Goal: Task Accomplishment & Management: Use online tool/utility

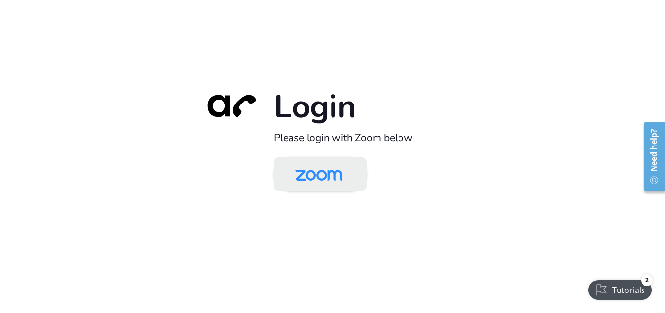
click at [341, 187] on img at bounding box center [318, 175] width 67 height 32
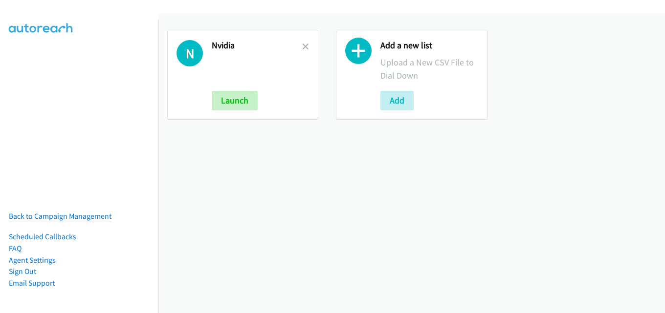
click at [307, 48] on div "N [GEOGRAPHIC_DATA] Launch" at bounding box center [242, 75] width 151 height 89
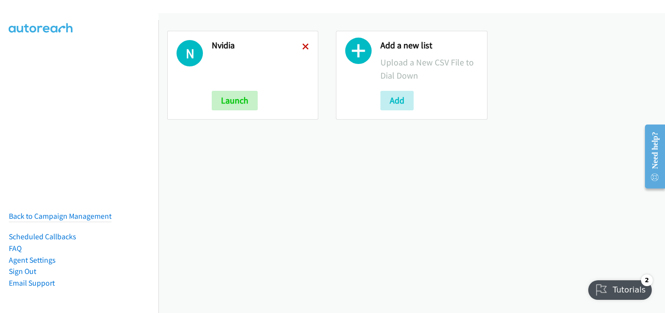
click at [305, 48] on icon at bounding box center [305, 47] width 7 height 7
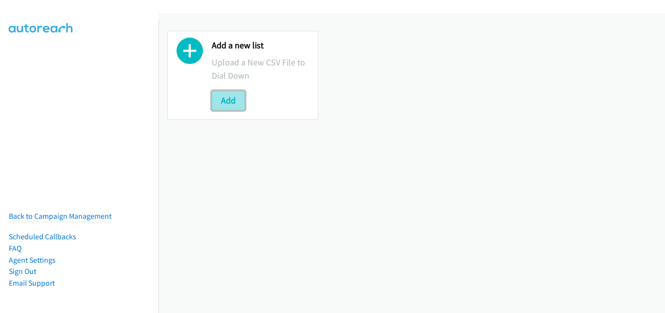
click at [240, 94] on button "Add" at bounding box center [228, 101] width 33 height 20
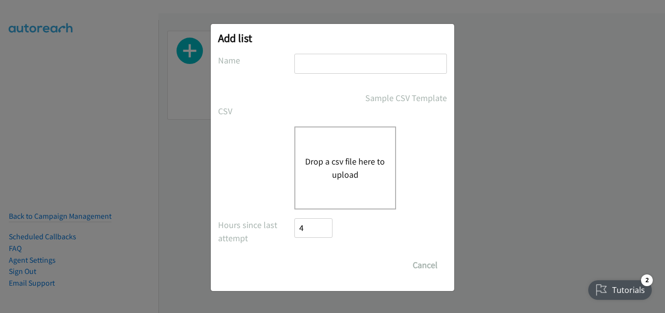
click at [340, 65] on input "text" at bounding box center [370, 64] width 152 height 20
type input "nvidia"
click at [365, 170] on button "Drop a csv file here to upload" at bounding box center [345, 168] width 80 height 26
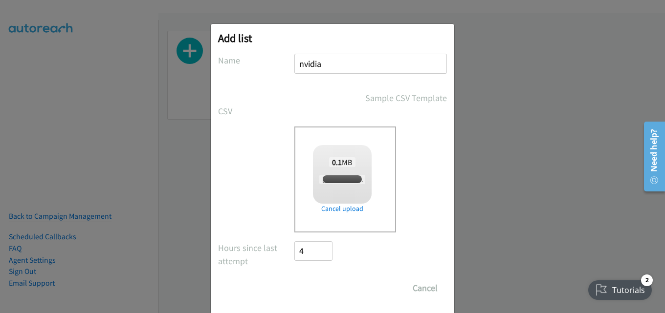
checkbox input "true"
click at [329, 289] on input "Save List" at bounding box center [319, 289] width 51 height 20
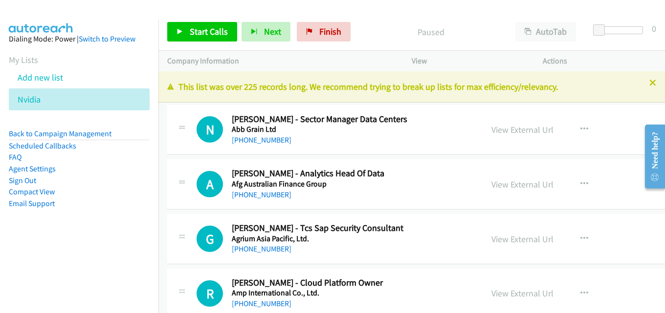
click at [648, 85] on div "This list was over 225 records long. We recommend trying to break up lists for …" at bounding box center [411, 86] width 506 height 31
click at [649, 82] on icon at bounding box center [652, 83] width 7 height 7
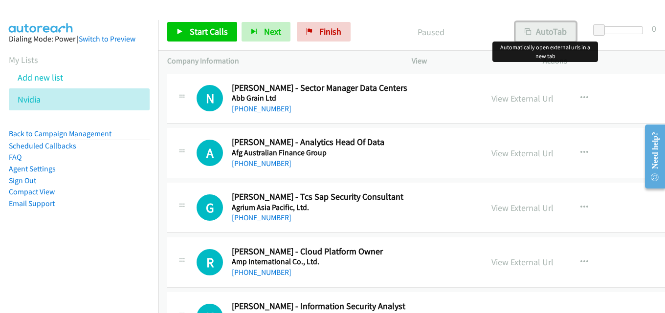
click at [568, 25] on button "AutoTab" at bounding box center [545, 32] width 61 height 20
click at [215, 27] on span "Start Calls" at bounding box center [209, 31] width 38 height 11
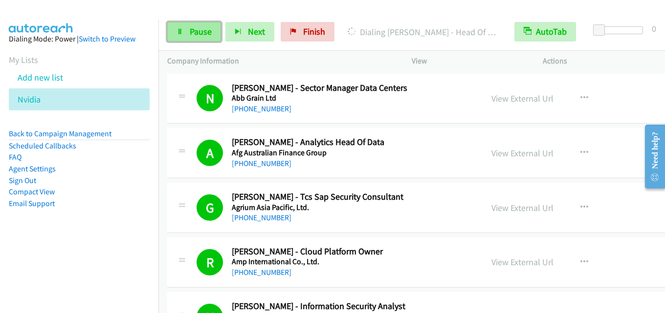
click at [185, 32] on link "Pause" at bounding box center [194, 32] width 54 height 20
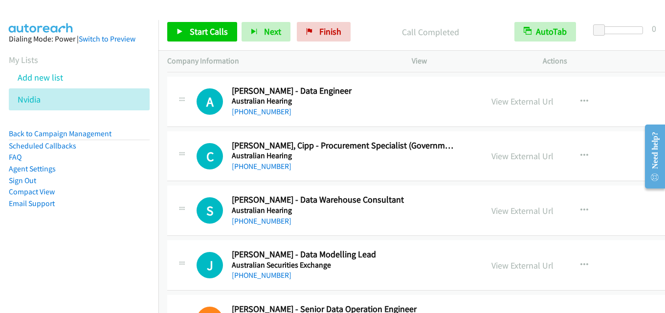
scroll to position [440, 0]
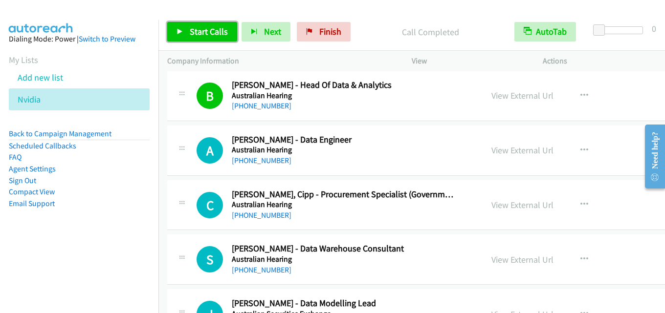
click at [202, 32] on span "Start Calls" at bounding box center [209, 31] width 38 height 11
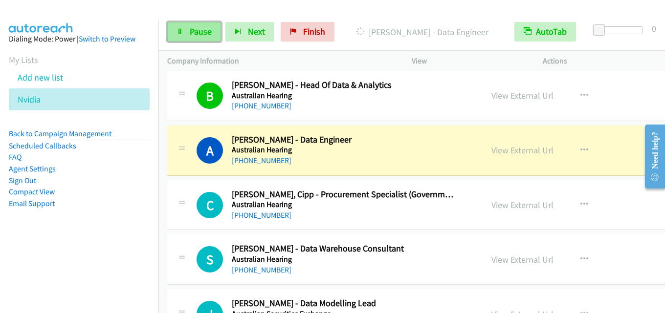
click at [206, 34] on span "Pause" at bounding box center [201, 31] width 22 height 11
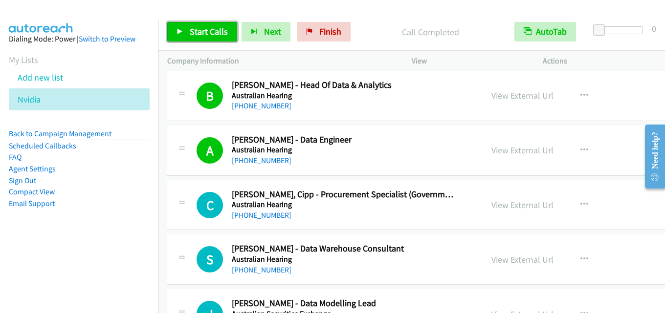
click at [202, 29] on span "Start Calls" at bounding box center [209, 31] width 38 height 11
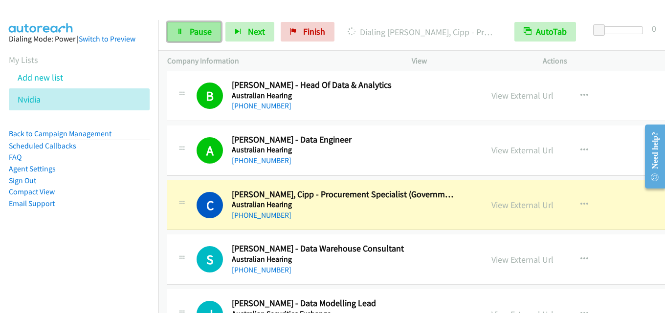
click at [206, 37] on span "Pause" at bounding box center [201, 31] width 22 height 11
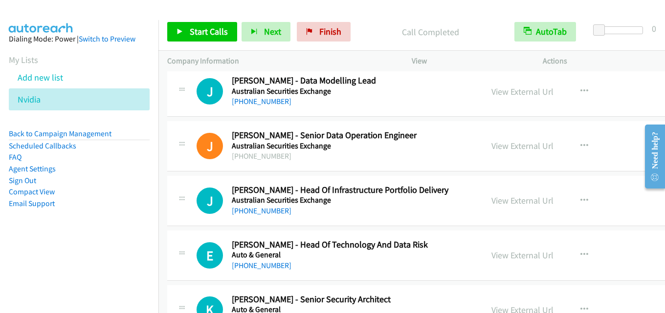
scroll to position [684, 0]
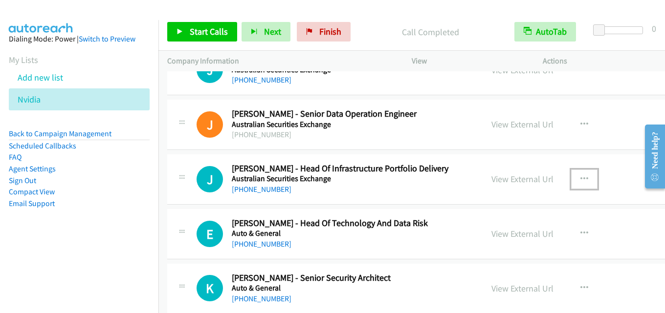
click at [580, 178] on icon "button" at bounding box center [584, 179] width 8 height 8
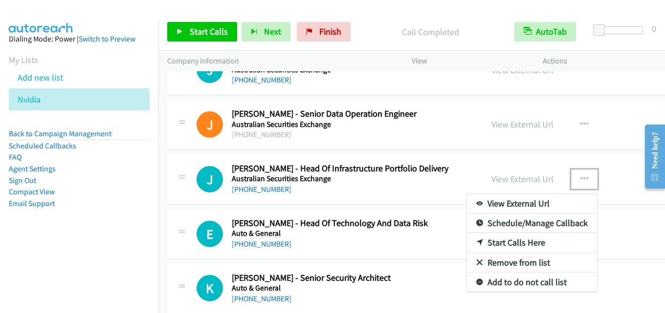
click at [495, 241] on link "Start Calls Here" at bounding box center [532, 243] width 130 height 20
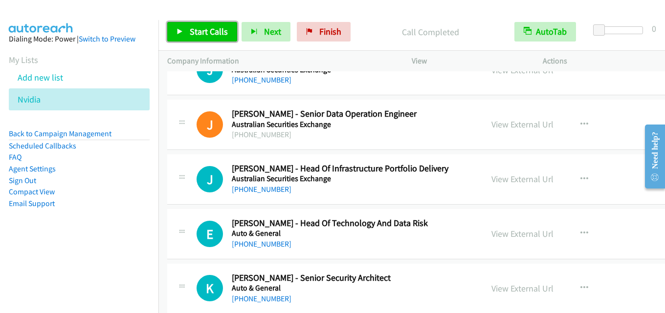
click at [210, 31] on span "Start Calls" at bounding box center [209, 31] width 38 height 11
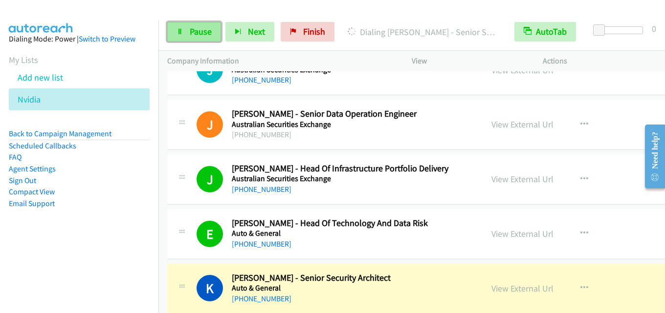
click at [197, 27] on span "Pause" at bounding box center [201, 31] width 22 height 11
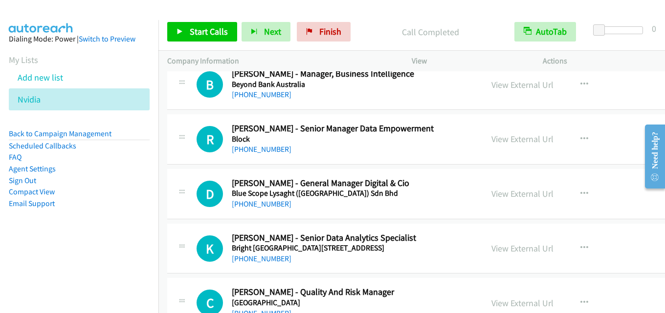
scroll to position [1319, 0]
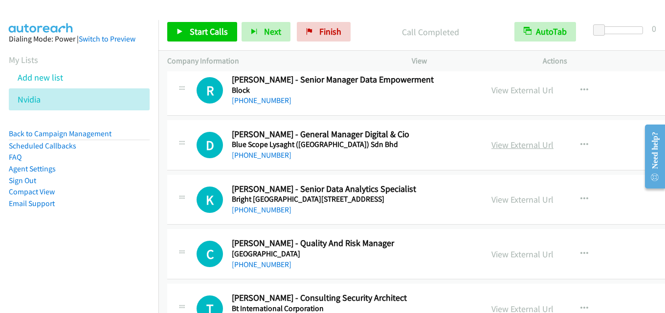
click at [496, 146] on link "View External Url" at bounding box center [522, 144] width 62 height 11
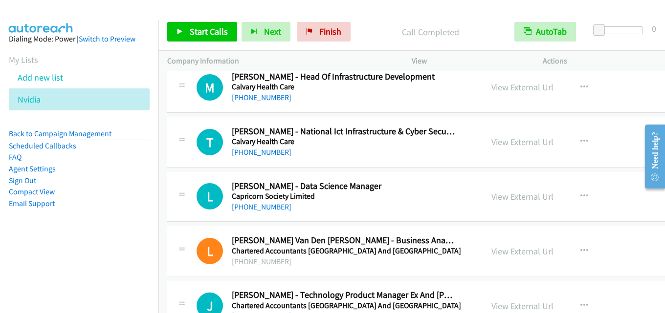
scroll to position [1662, 0]
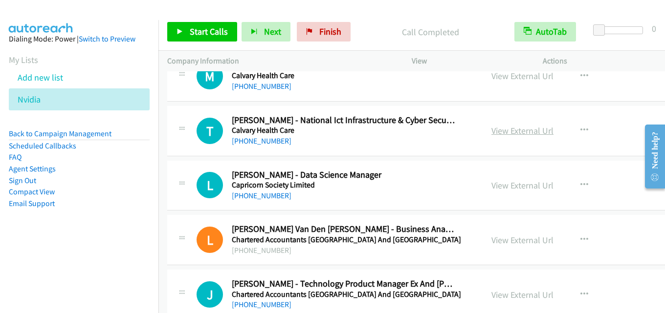
click at [493, 130] on link "View External Url" at bounding box center [522, 130] width 62 height 11
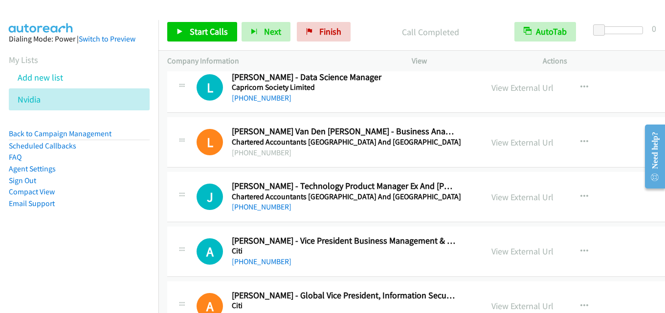
scroll to position [1808, 0]
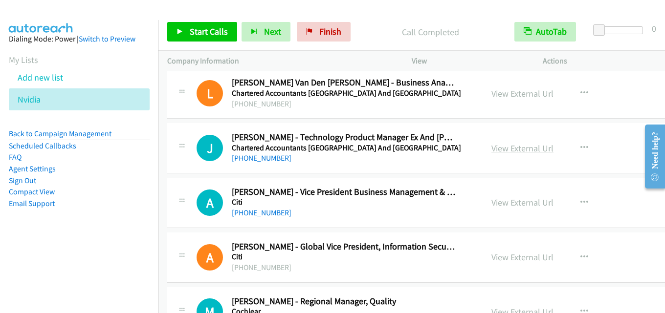
click at [500, 148] on link "View External Url" at bounding box center [522, 148] width 62 height 11
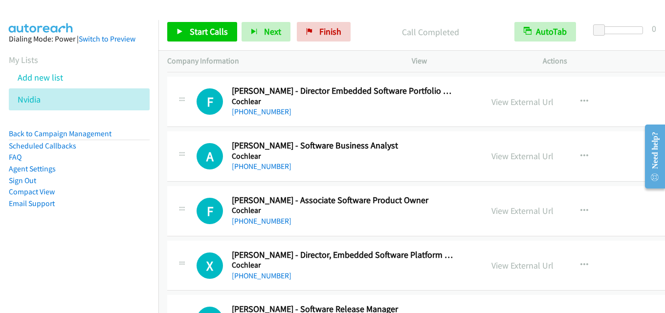
scroll to position [2150, 0]
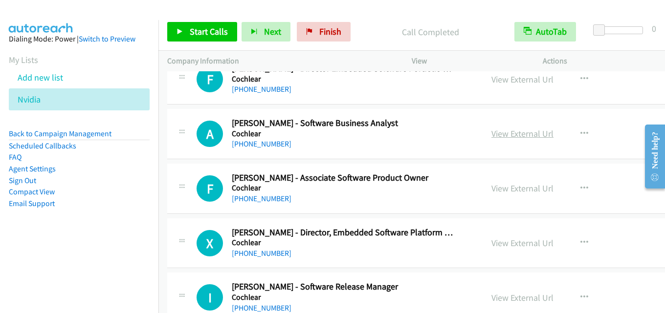
click at [505, 135] on link "View External Url" at bounding box center [522, 133] width 62 height 11
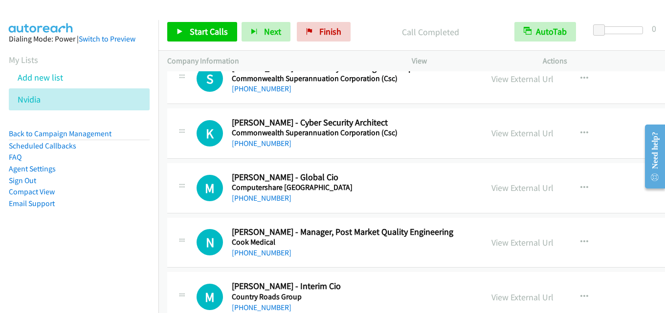
scroll to position [2737, 0]
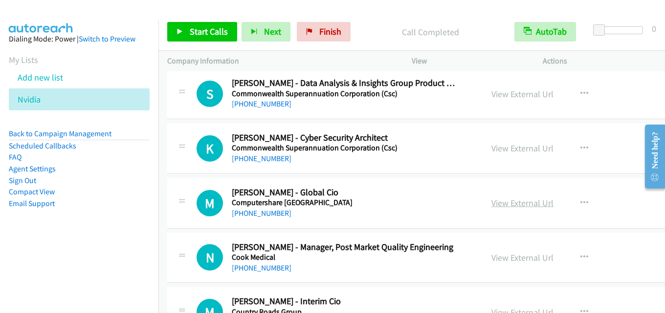
click at [491, 203] on link "View External Url" at bounding box center [522, 202] width 62 height 11
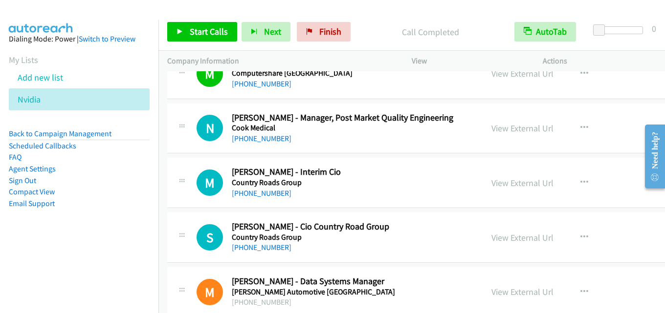
scroll to position [2883, 0]
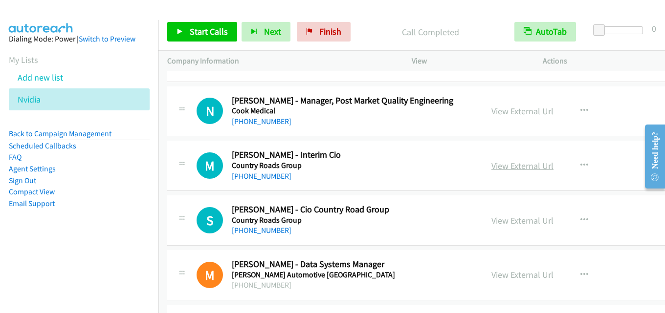
click at [500, 162] on link "View External Url" at bounding box center [522, 165] width 62 height 11
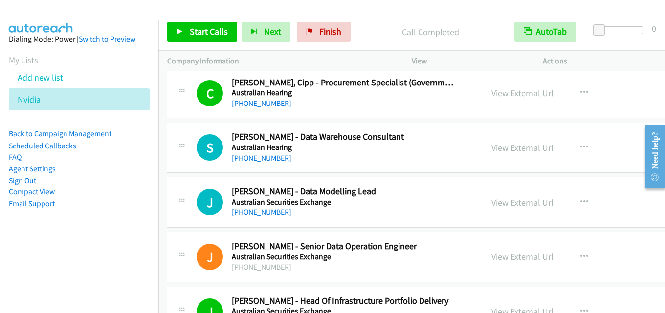
scroll to position [538, 0]
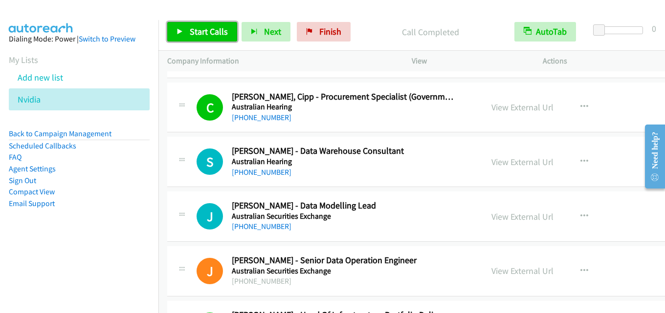
click at [209, 30] on span "Start Calls" at bounding box center [209, 31] width 38 height 11
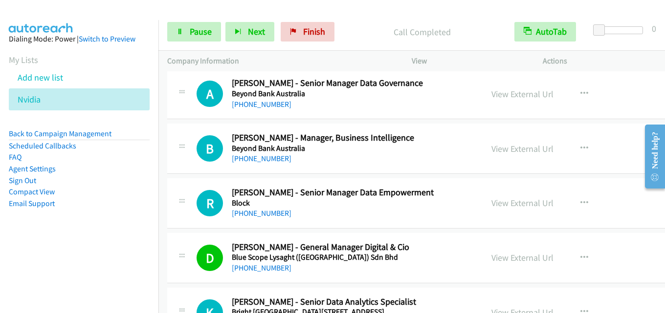
scroll to position [1222, 0]
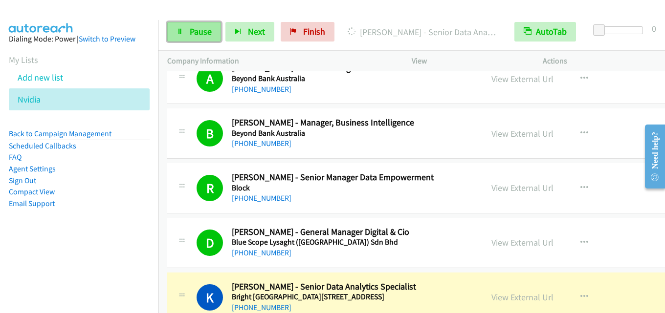
click at [197, 39] on link "Pause" at bounding box center [194, 32] width 54 height 20
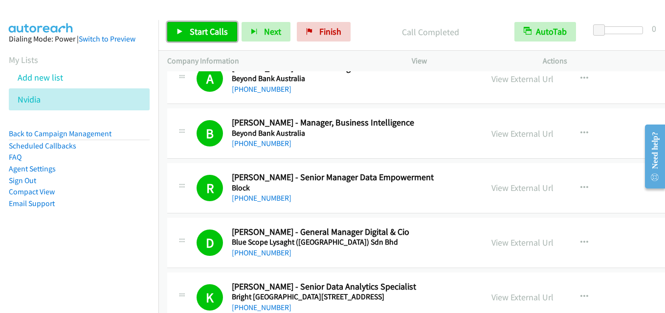
click at [204, 33] on span "Start Calls" at bounding box center [209, 31] width 38 height 11
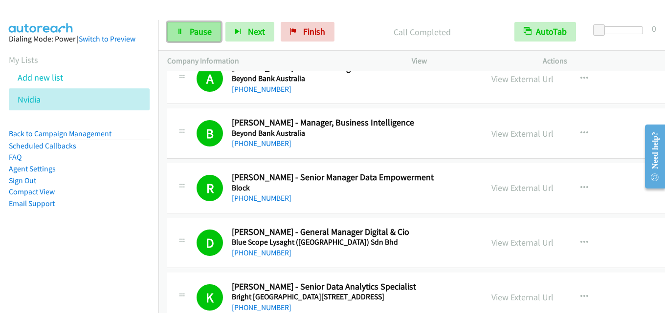
click at [203, 28] on span "Pause" at bounding box center [201, 31] width 22 height 11
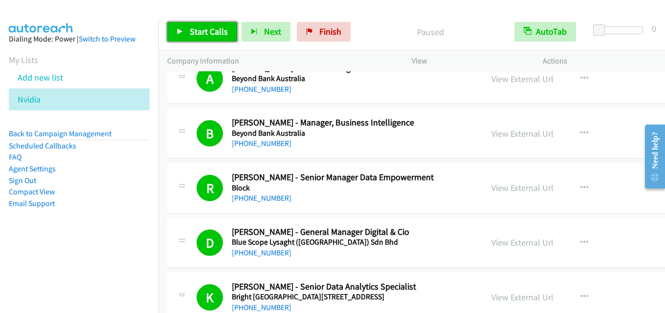
click at [198, 31] on span "Start Calls" at bounding box center [209, 31] width 38 height 11
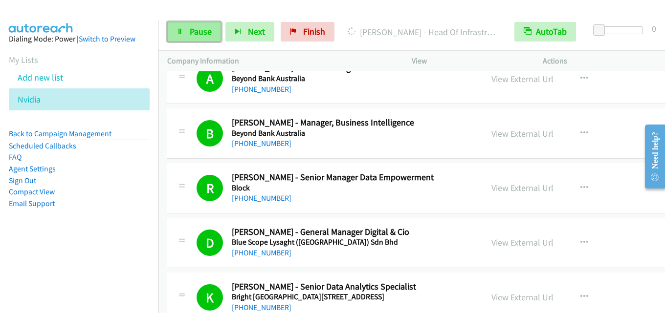
click at [191, 25] on link "Pause" at bounding box center [194, 32] width 54 height 20
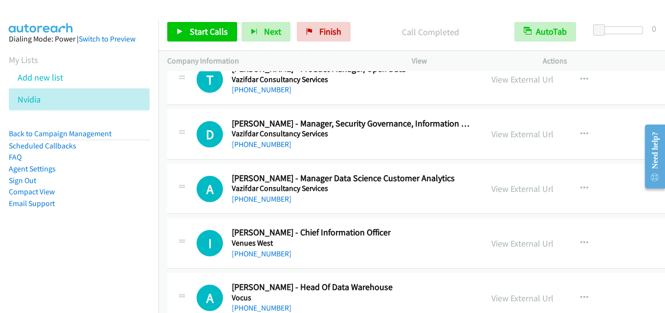
scroll to position [27036, 0]
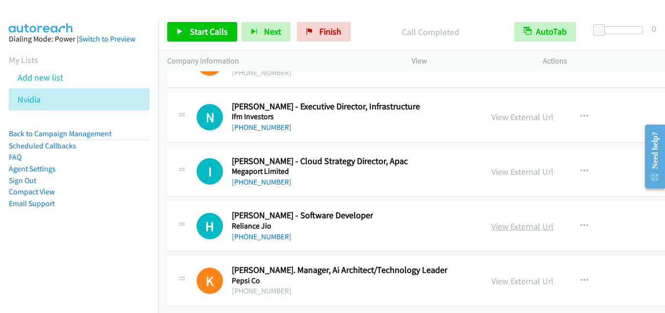
click at [501, 221] on link "View External Url" at bounding box center [522, 226] width 62 height 11
click at [497, 166] on link "View External Url" at bounding box center [522, 171] width 62 height 11
click at [497, 221] on link "View External Url" at bounding box center [522, 226] width 62 height 11
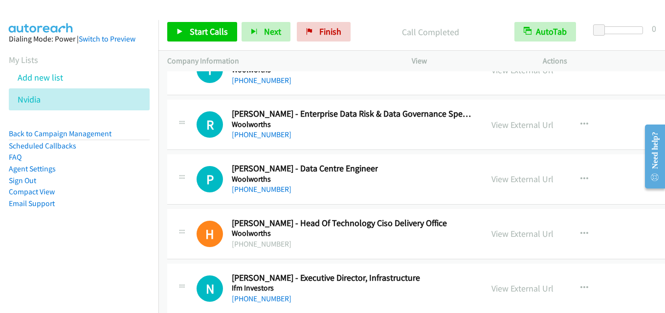
scroll to position [26841, 0]
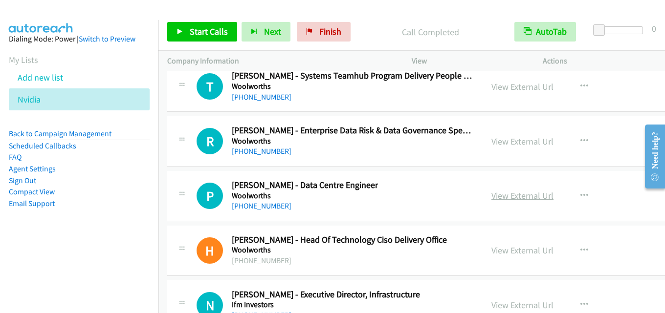
click at [496, 201] on link "View External Url" at bounding box center [522, 195] width 62 height 11
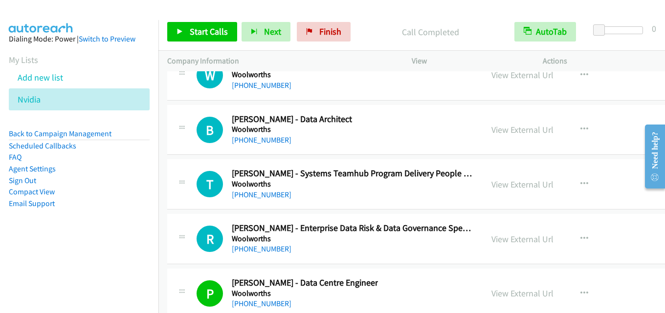
scroll to position [26694, 0]
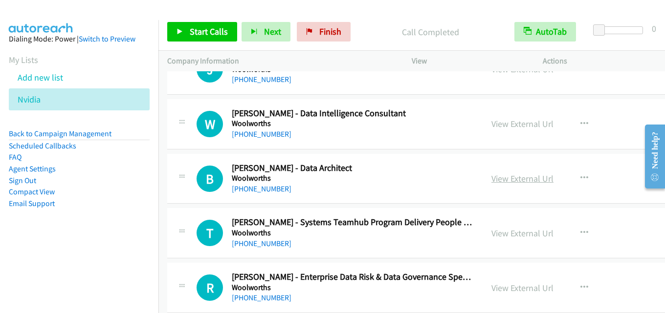
click at [492, 183] on link "View External Url" at bounding box center [522, 178] width 62 height 11
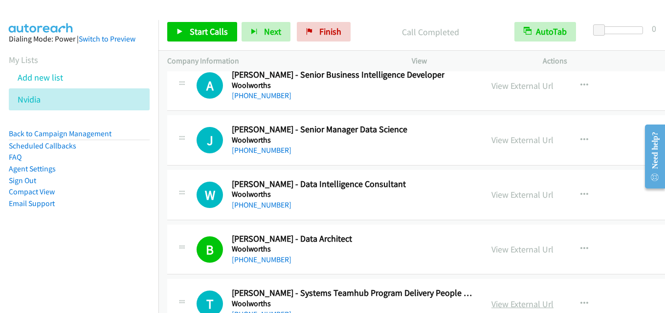
scroll to position [26596, 0]
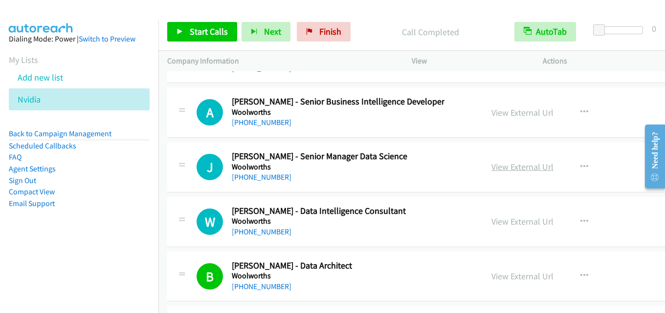
click at [499, 164] on link "View External Url" at bounding box center [522, 166] width 62 height 11
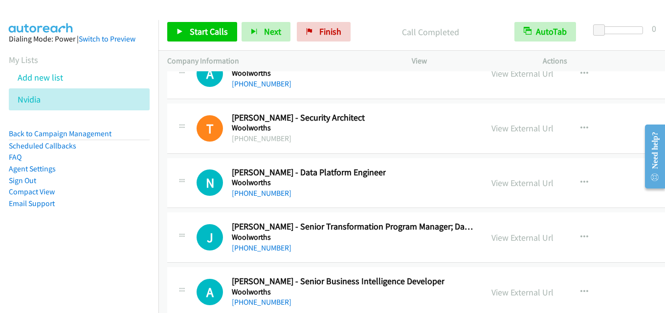
scroll to position [26401, 0]
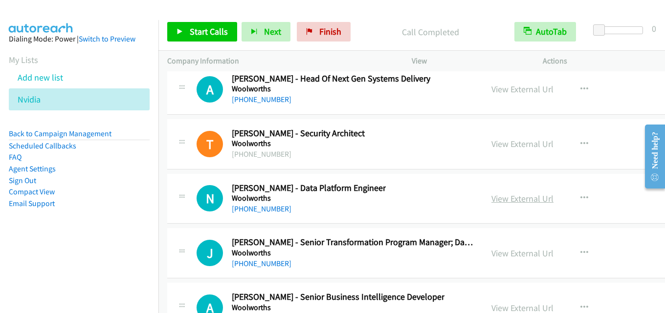
click at [491, 201] on link "View External Url" at bounding box center [522, 198] width 62 height 11
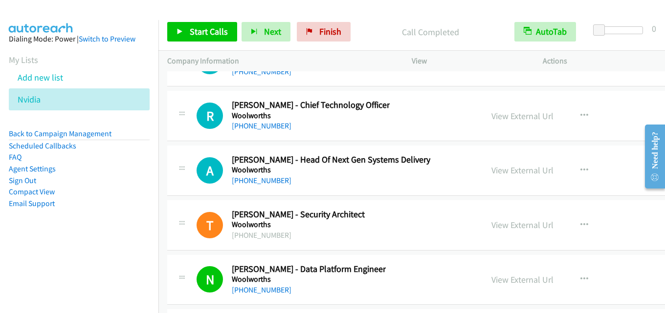
scroll to position [26303, 0]
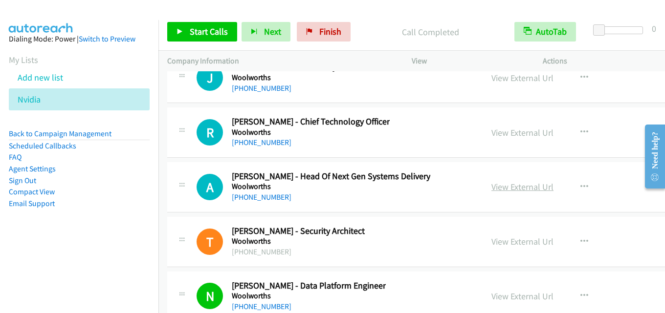
click at [508, 185] on link "View External Url" at bounding box center [522, 186] width 62 height 11
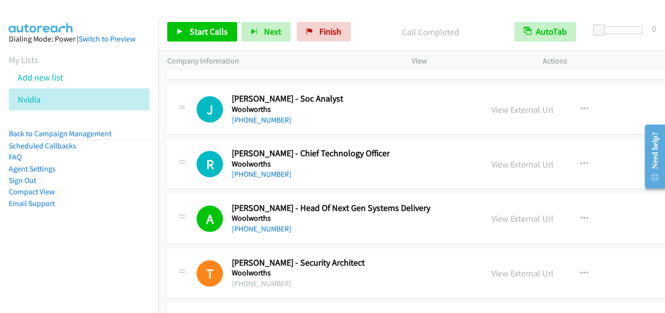
scroll to position [26254, 0]
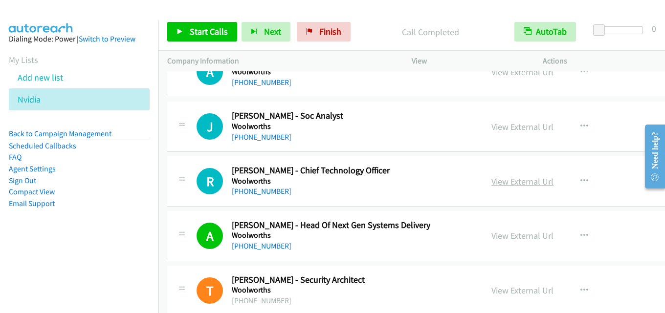
click at [507, 185] on link "View External Url" at bounding box center [522, 181] width 62 height 11
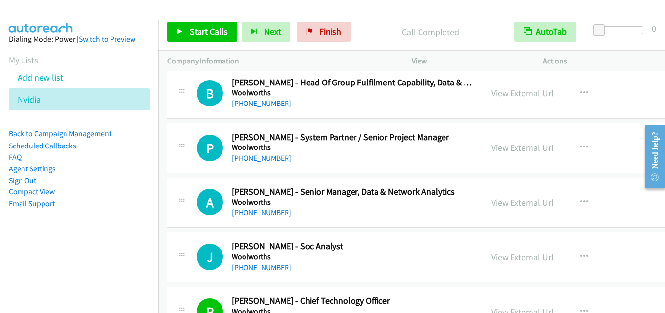
scroll to position [26108, 0]
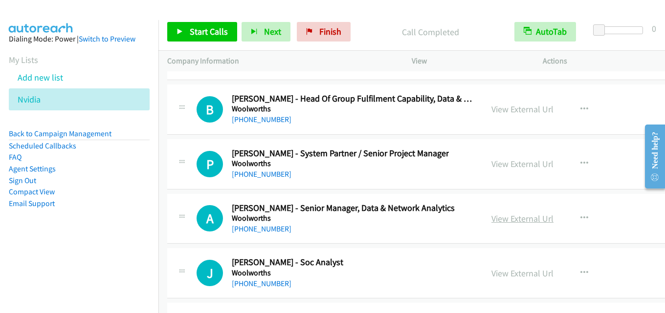
click at [494, 216] on link "View External Url" at bounding box center [522, 218] width 62 height 11
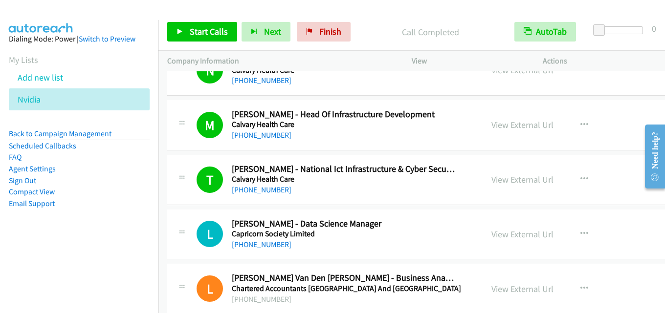
scroll to position [1662, 0]
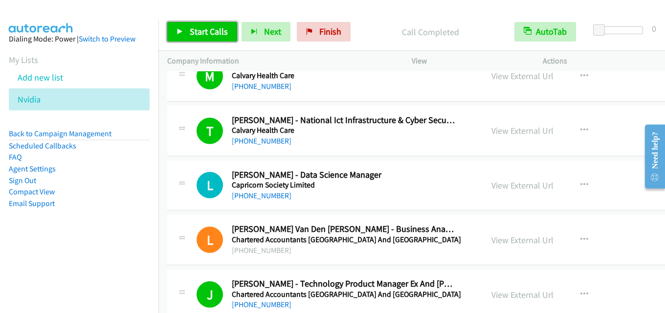
click at [211, 31] on span "Start Calls" at bounding box center [209, 31] width 38 height 11
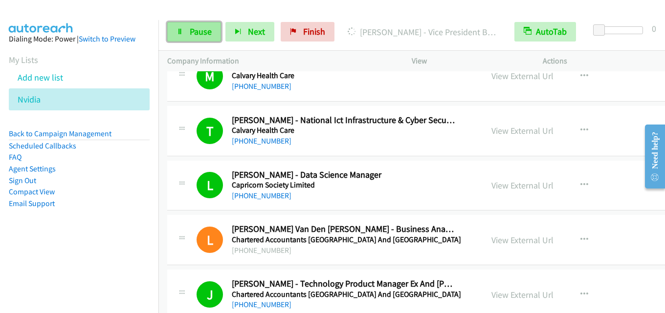
click at [196, 25] on link "Pause" at bounding box center [194, 32] width 54 height 20
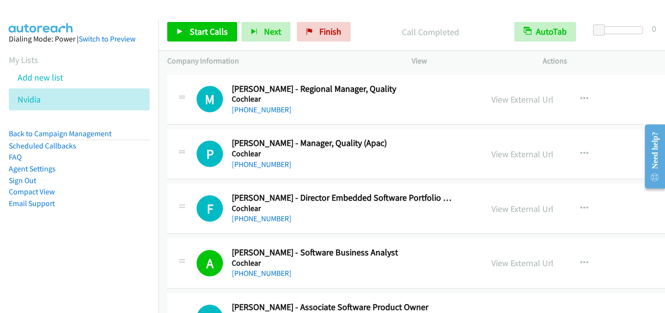
scroll to position [2004, 0]
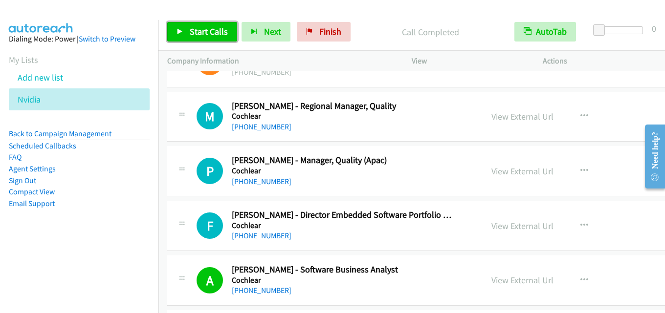
click at [214, 31] on span "Start Calls" at bounding box center [209, 31] width 38 height 11
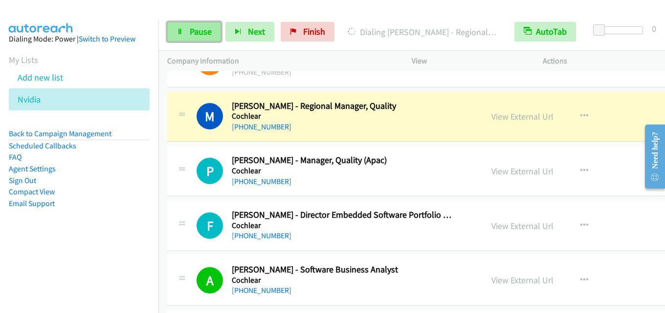
click at [192, 27] on span "Pause" at bounding box center [201, 31] width 22 height 11
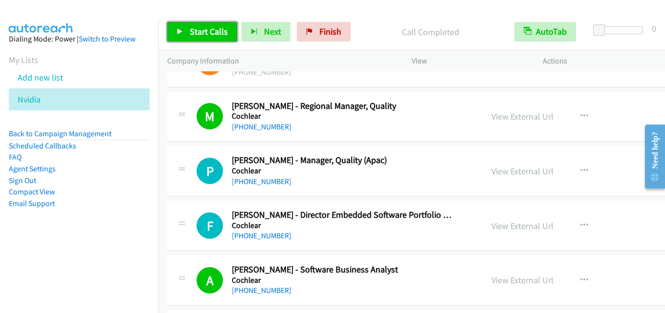
click at [216, 30] on span "Start Calls" at bounding box center [209, 31] width 38 height 11
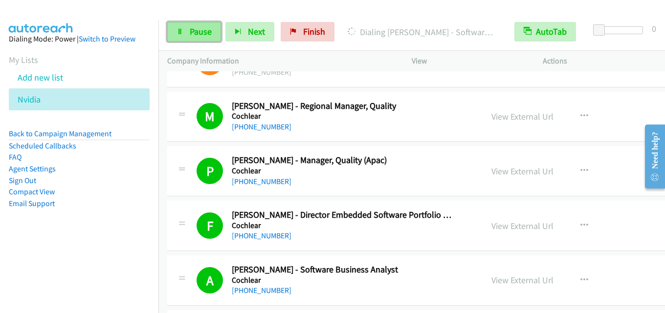
click at [194, 34] on span "Pause" at bounding box center [201, 31] width 22 height 11
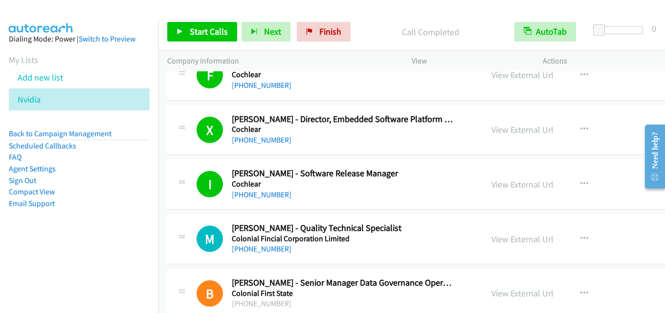
scroll to position [2248, 0]
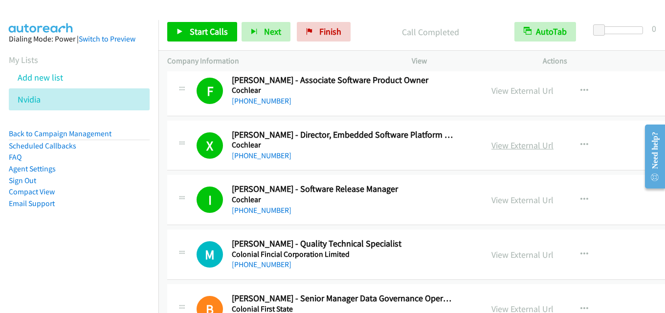
click at [499, 145] on link "View External Url" at bounding box center [522, 145] width 62 height 11
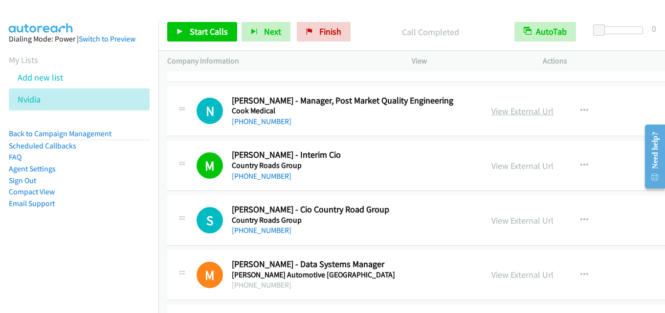
scroll to position [2932, 0]
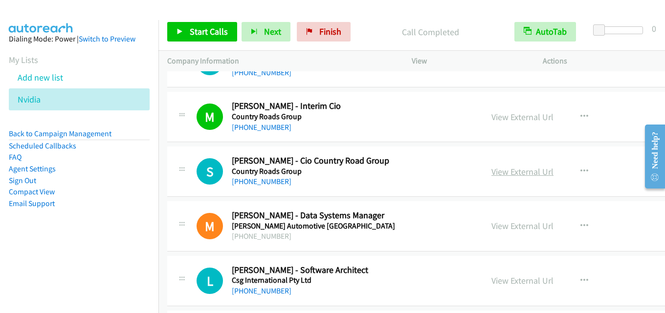
click at [509, 167] on link "View External Url" at bounding box center [522, 171] width 62 height 11
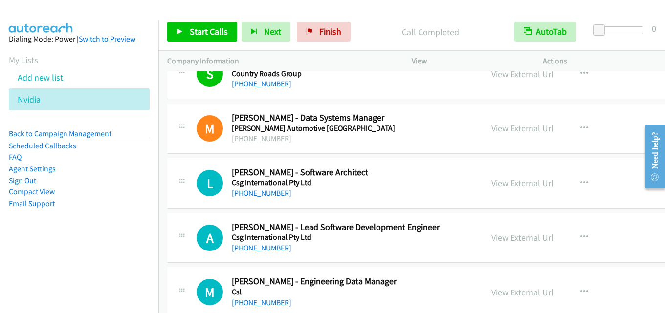
scroll to position [3079, 0]
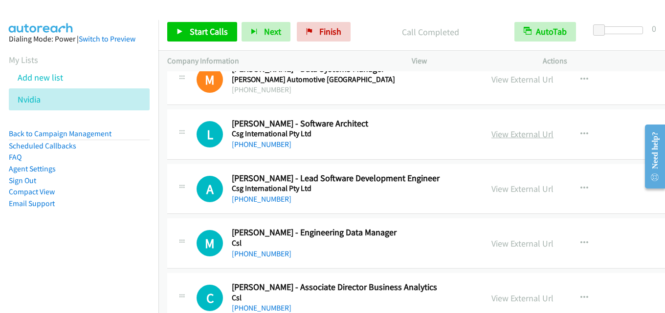
click at [502, 138] on link "View External Url" at bounding box center [522, 134] width 62 height 11
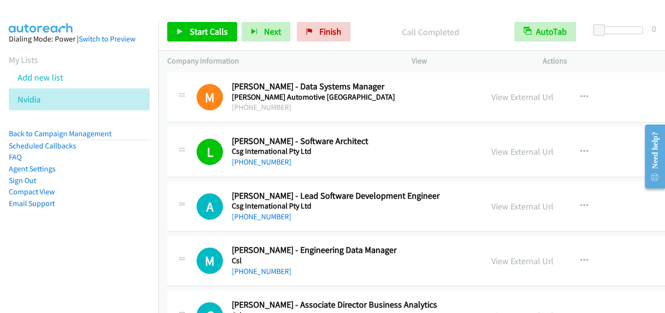
scroll to position [3128, 0]
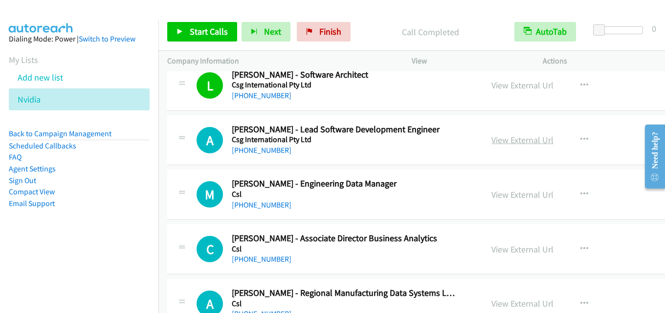
click at [491, 143] on link "View External Url" at bounding box center [522, 139] width 62 height 11
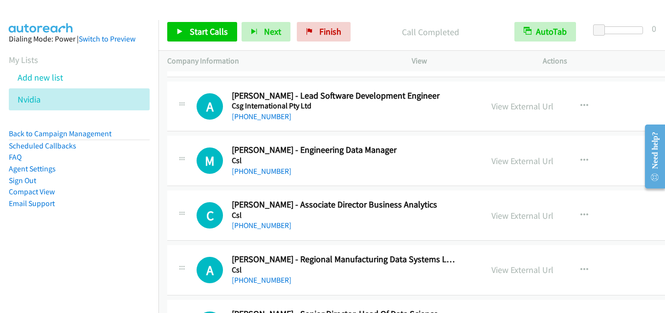
scroll to position [3176, 0]
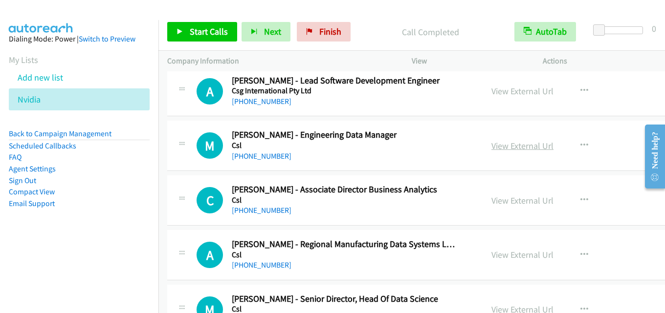
click at [491, 144] on link "View External Url" at bounding box center [522, 145] width 62 height 11
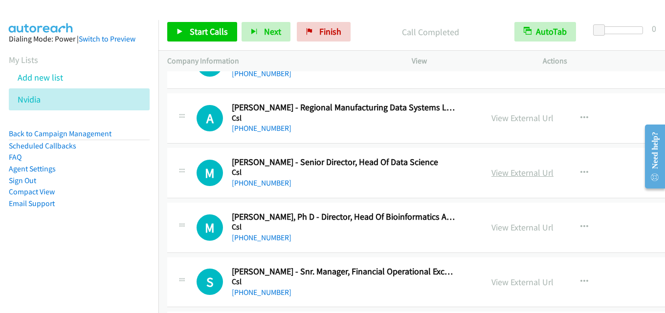
scroll to position [3323, 0]
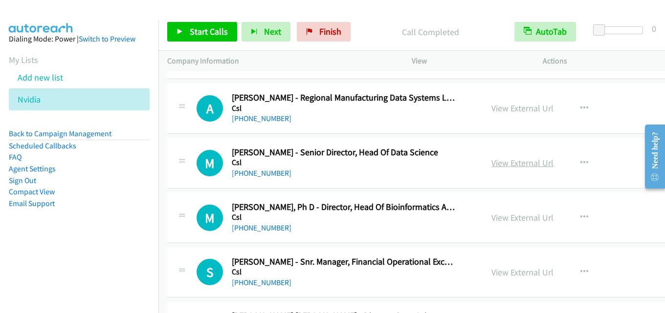
click at [491, 161] on link "View External Url" at bounding box center [522, 162] width 62 height 11
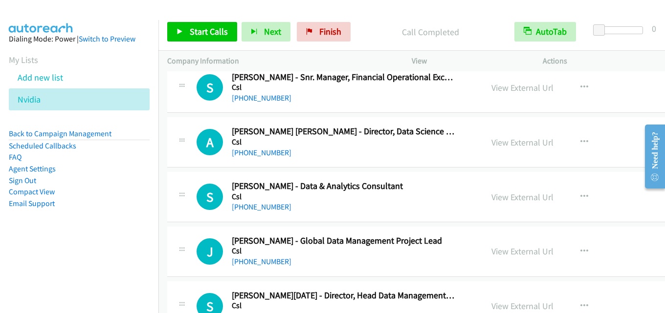
scroll to position [3519, 0]
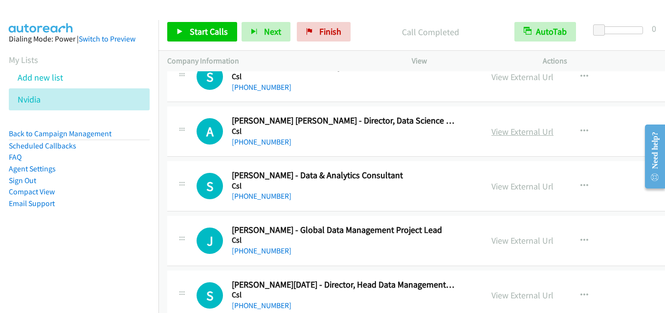
click at [495, 131] on link "View External Url" at bounding box center [522, 131] width 62 height 11
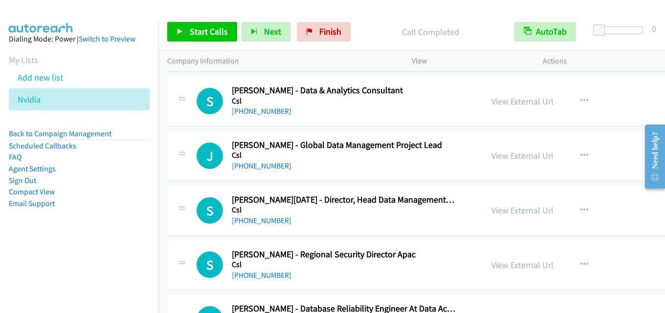
scroll to position [3665, 0]
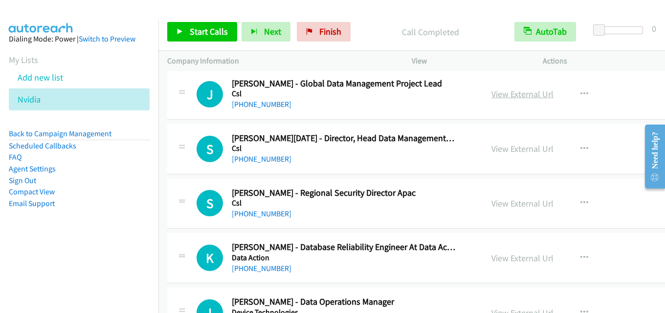
click at [491, 96] on link "View External Url" at bounding box center [522, 93] width 62 height 11
click at [491, 143] on link "View External Url" at bounding box center [522, 148] width 62 height 11
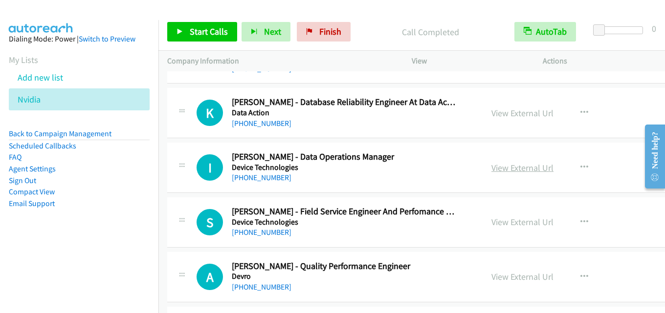
scroll to position [3812, 0]
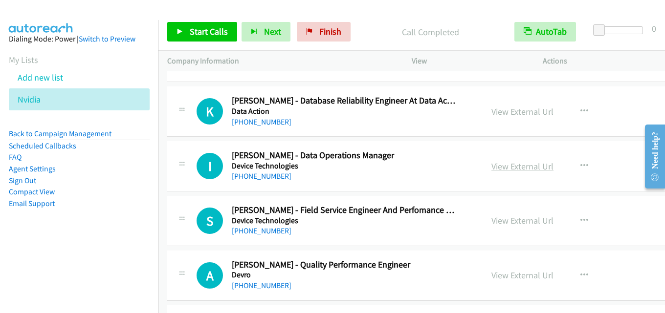
click at [501, 164] on link "View External Url" at bounding box center [522, 166] width 62 height 11
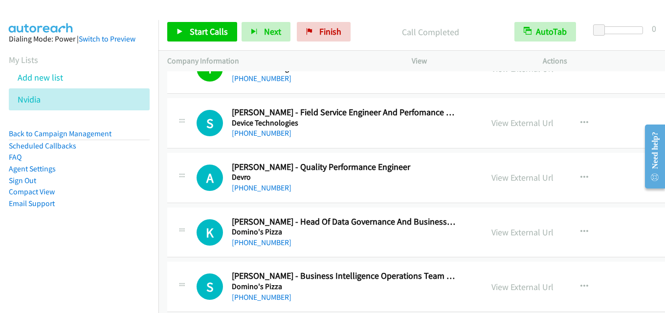
scroll to position [3958, 0]
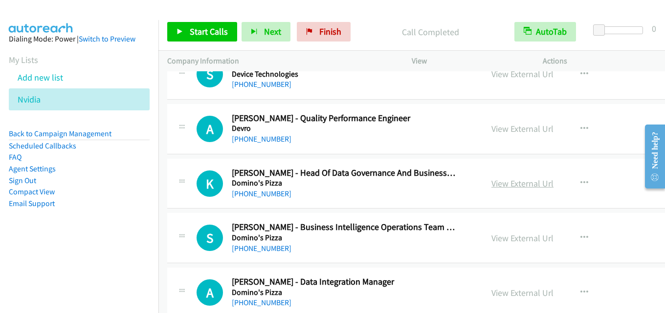
click at [501, 185] on link "View External Url" at bounding box center [522, 183] width 62 height 11
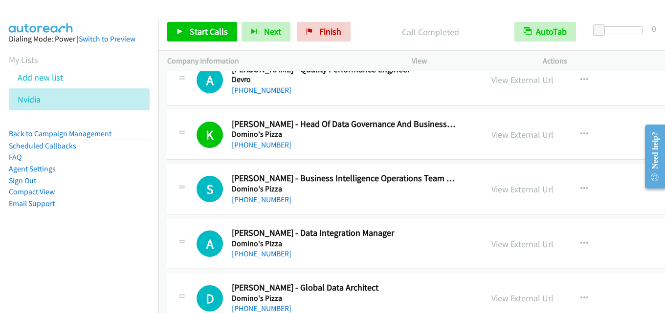
scroll to position [4056, 0]
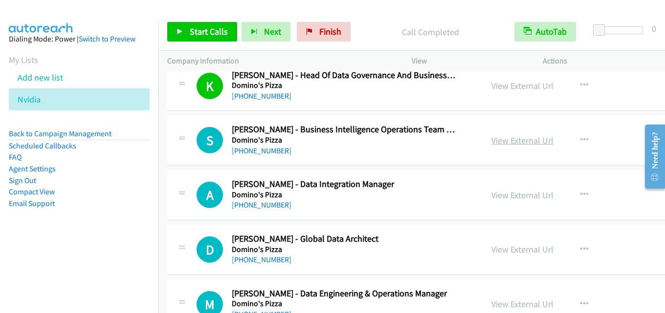
click at [491, 146] on link "View External Url" at bounding box center [522, 140] width 62 height 11
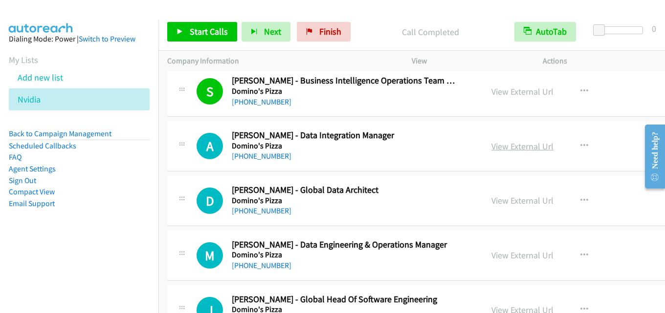
click at [491, 147] on link "View External Url" at bounding box center [522, 146] width 62 height 11
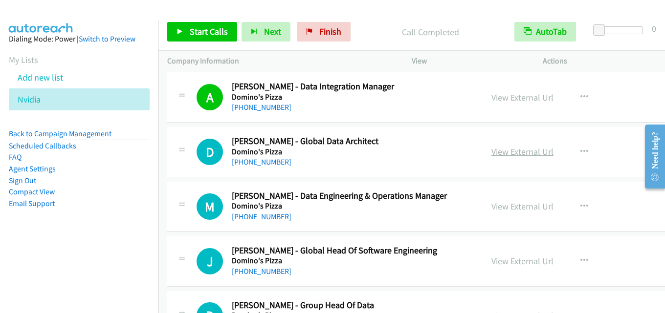
click at [491, 149] on link "View External Url" at bounding box center [522, 151] width 62 height 11
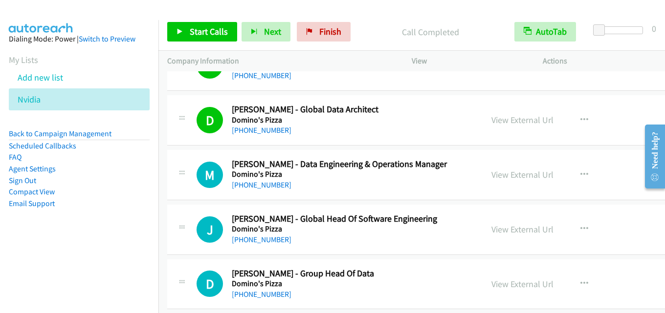
scroll to position [4203, 0]
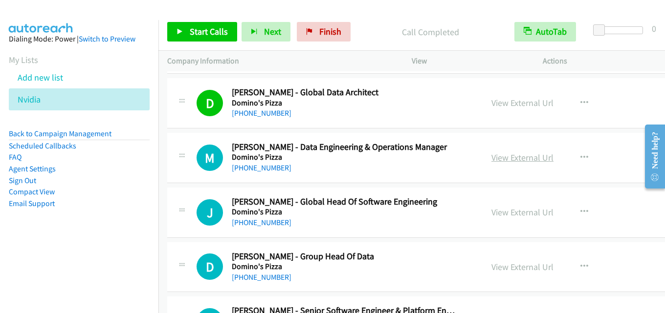
click at [491, 156] on link "View External Url" at bounding box center [522, 157] width 62 height 11
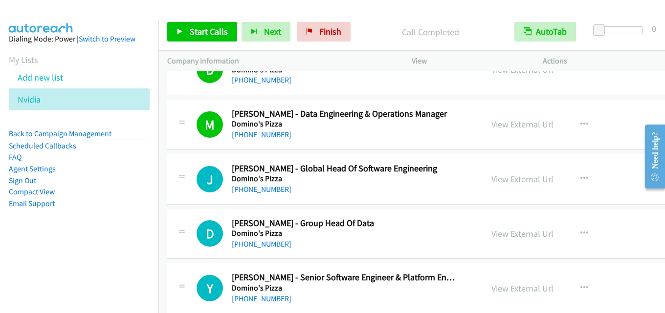
scroll to position [4252, 0]
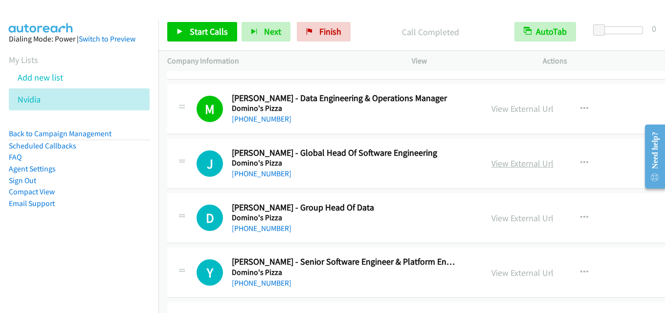
click at [491, 163] on link "View External Url" at bounding box center [522, 163] width 62 height 11
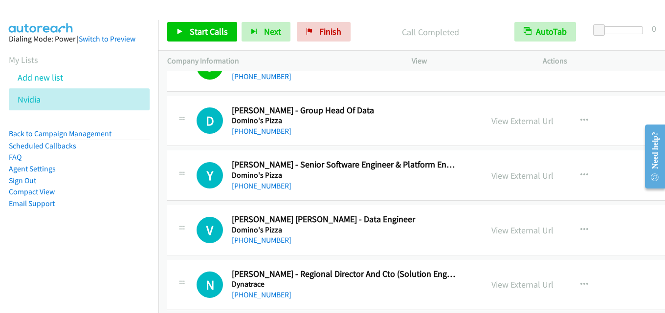
scroll to position [4349, 0]
click at [497, 121] on link "View External Url" at bounding box center [522, 120] width 62 height 11
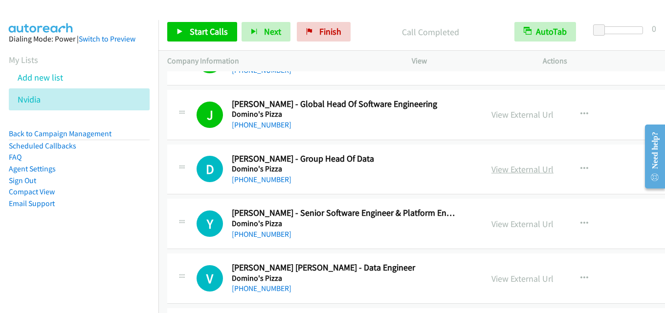
click at [491, 171] on link "View External Url" at bounding box center [522, 169] width 62 height 11
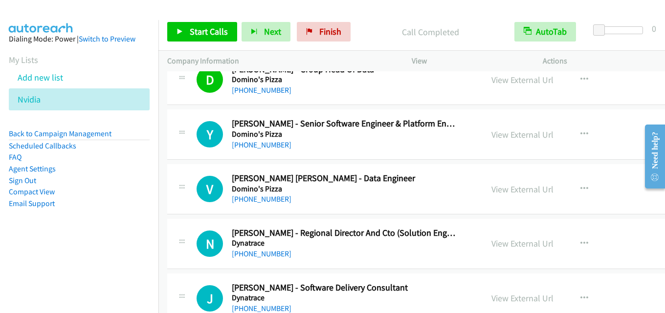
scroll to position [4398, 0]
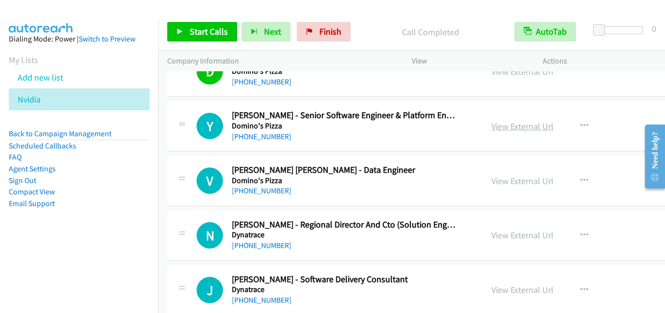
click at [491, 124] on link "View External Url" at bounding box center [522, 126] width 62 height 11
click at [491, 179] on link "View External Url" at bounding box center [522, 180] width 62 height 11
click at [500, 128] on link "View External Url" at bounding box center [522, 126] width 62 height 11
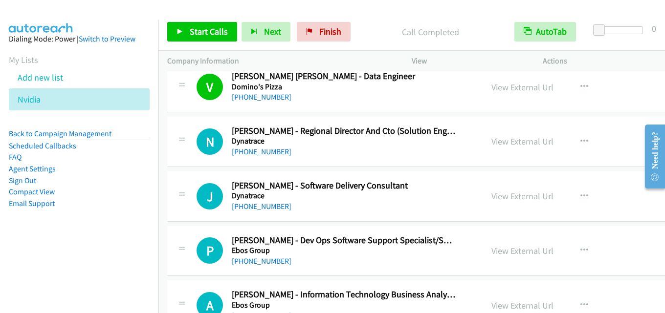
scroll to position [4496, 0]
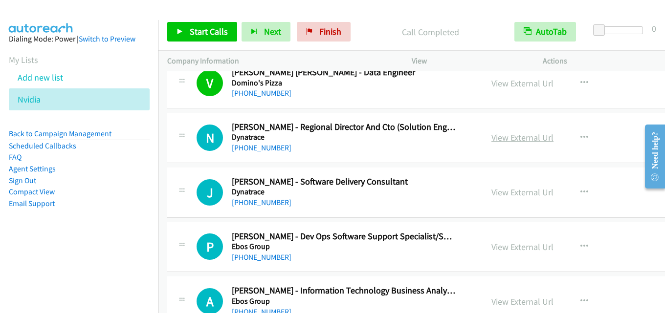
click at [491, 138] on link "View External Url" at bounding box center [522, 137] width 62 height 11
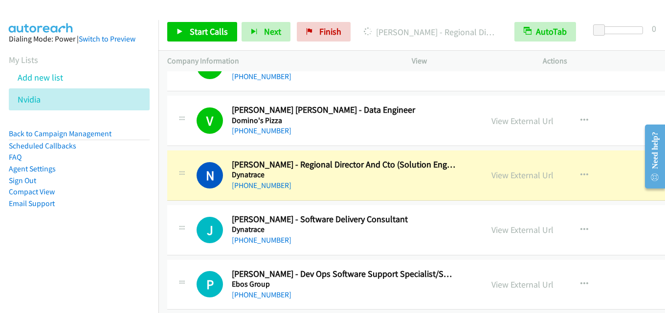
scroll to position [4447, 0]
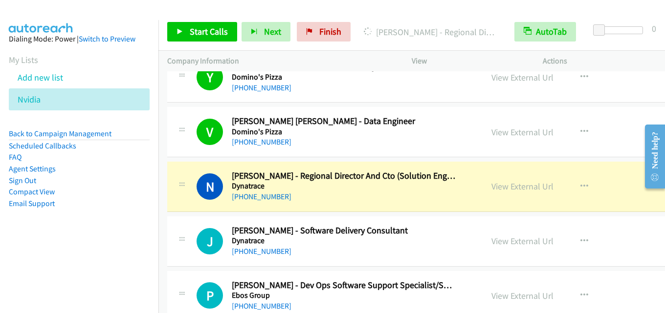
drag, startPoint x: 476, startPoint y: 131, endPoint x: 419, endPoint y: 1, distance: 141.4
click at [506, 133] on link "View External Url" at bounding box center [522, 132] width 62 height 11
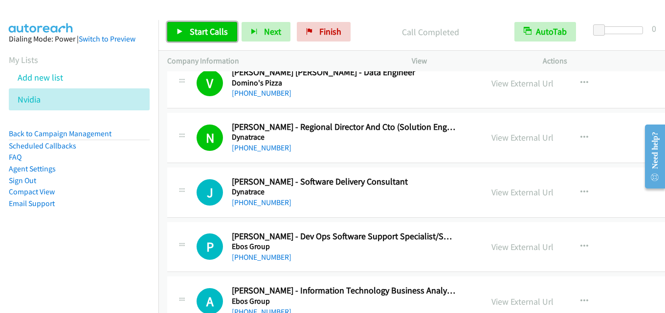
scroll to position [4545, 0]
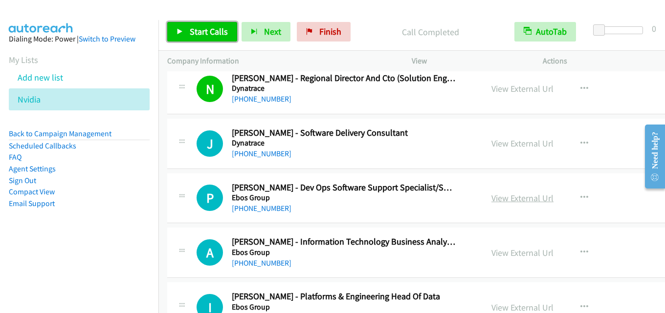
click at [494, 194] on link "View External Url" at bounding box center [522, 198] width 62 height 11
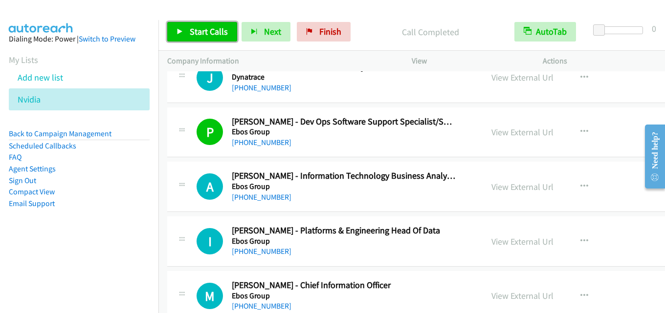
scroll to position [4643, 0]
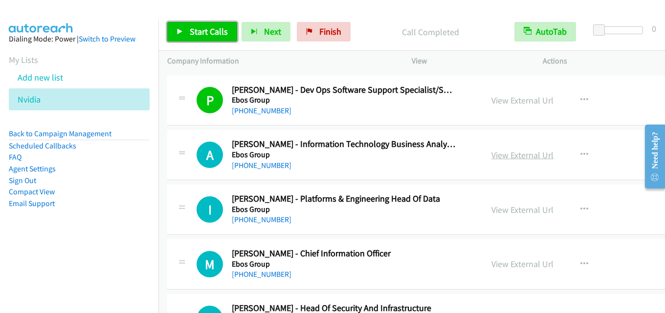
click at [498, 153] on link "View External Url" at bounding box center [522, 155] width 62 height 11
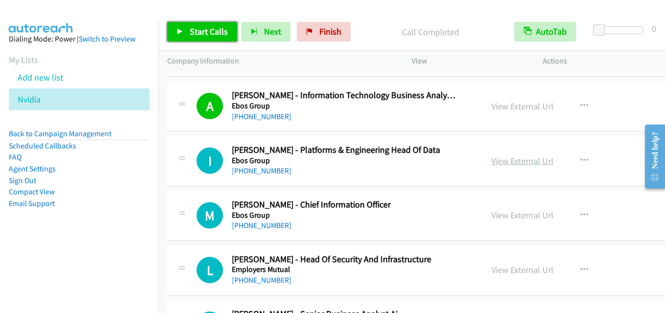
click at [508, 165] on link "View External Url" at bounding box center [522, 160] width 62 height 11
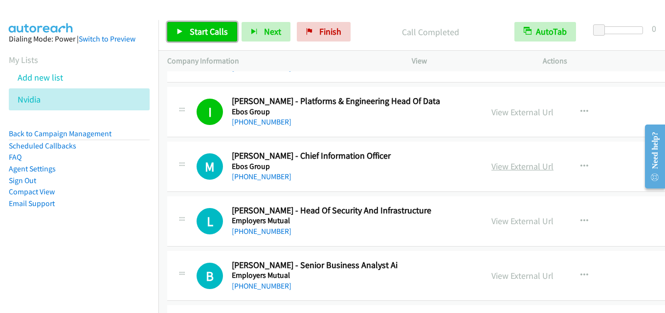
click at [491, 165] on link "View External Url" at bounding box center [522, 166] width 62 height 11
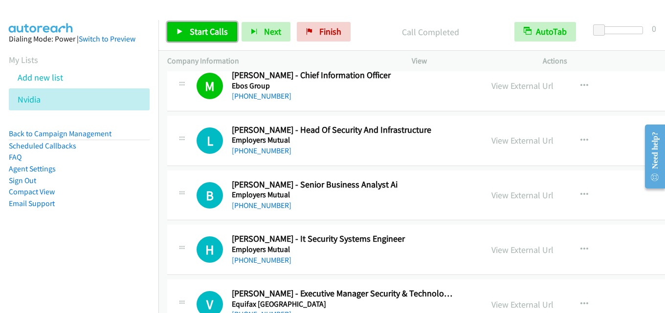
scroll to position [4838, 0]
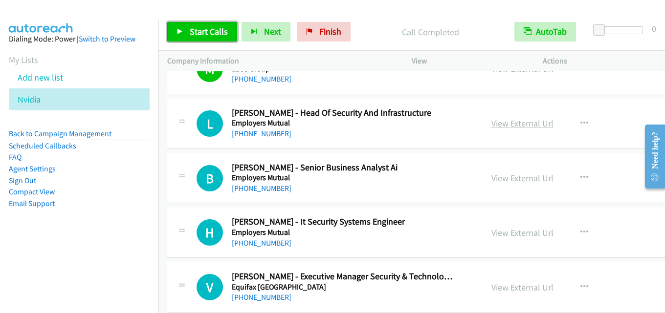
click at [501, 120] on link "View External Url" at bounding box center [522, 123] width 62 height 11
click at [502, 176] on link "View External Url" at bounding box center [522, 178] width 62 height 11
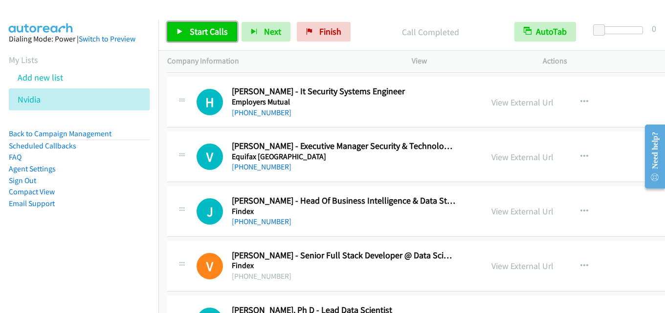
scroll to position [4985, 0]
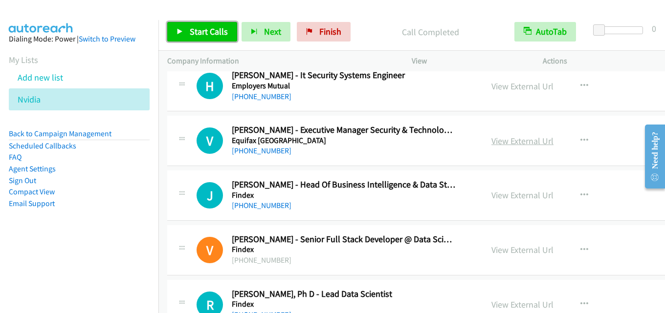
click at [491, 137] on link "View External Url" at bounding box center [522, 140] width 62 height 11
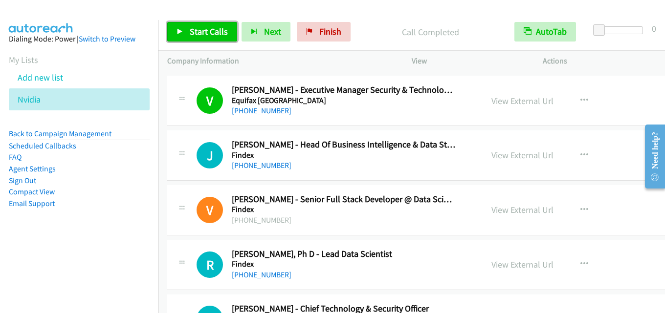
scroll to position [5034, 0]
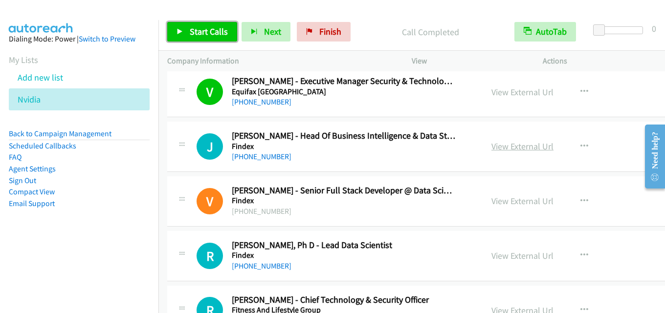
click at [491, 147] on link "View External Url" at bounding box center [522, 146] width 62 height 11
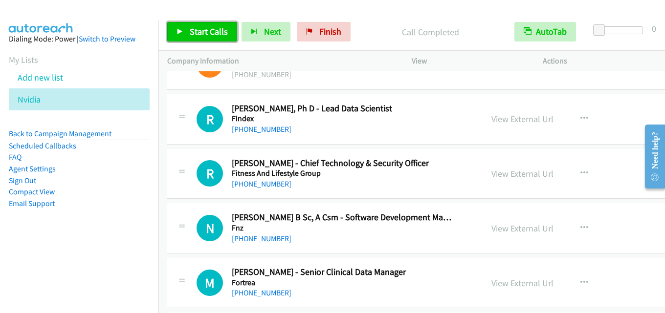
scroll to position [5180, 0]
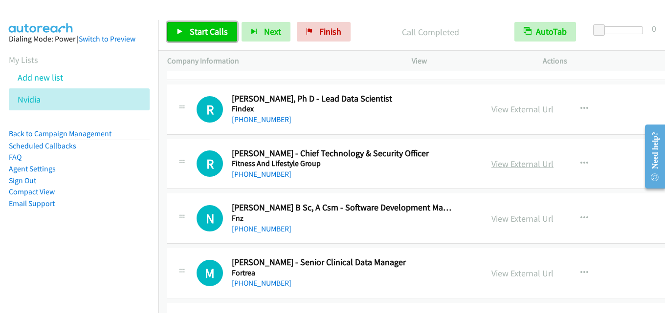
click at [493, 165] on link "View External Url" at bounding box center [522, 163] width 62 height 11
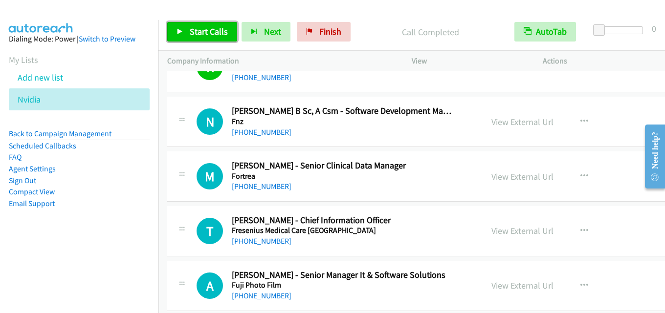
scroll to position [5278, 0]
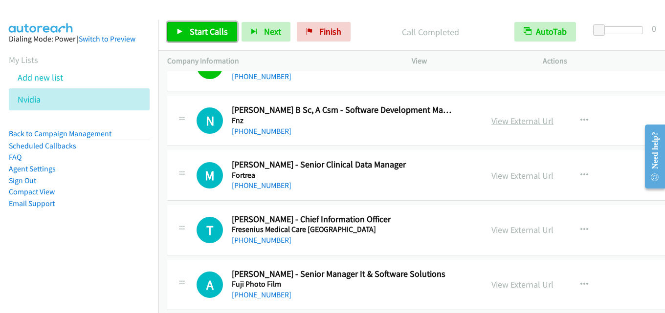
click at [491, 118] on link "View External Url" at bounding box center [522, 120] width 62 height 11
click at [510, 230] on link "View External Url" at bounding box center [522, 229] width 62 height 11
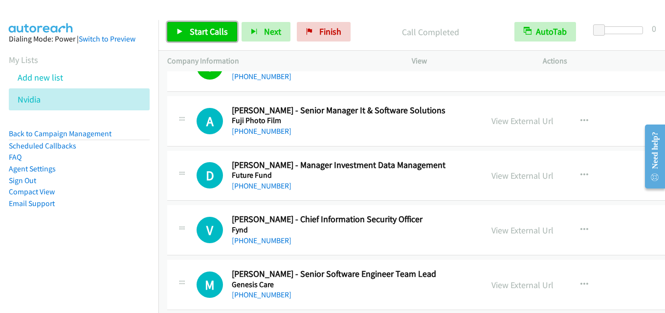
scroll to position [5424, 0]
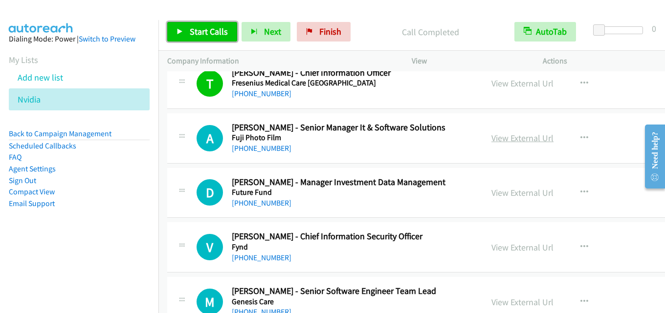
click at [491, 139] on link "View External Url" at bounding box center [522, 137] width 62 height 11
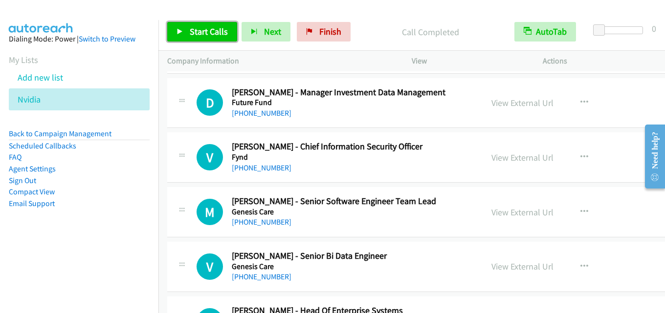
scroll to position [5522, 0]
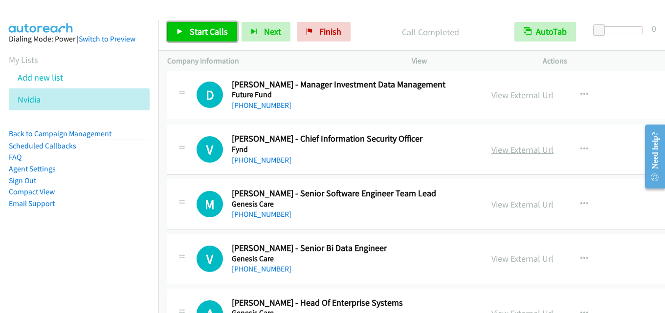
click at [502, 153] on link "View External Url" at bounding box center [522, 149] width 62 height 11
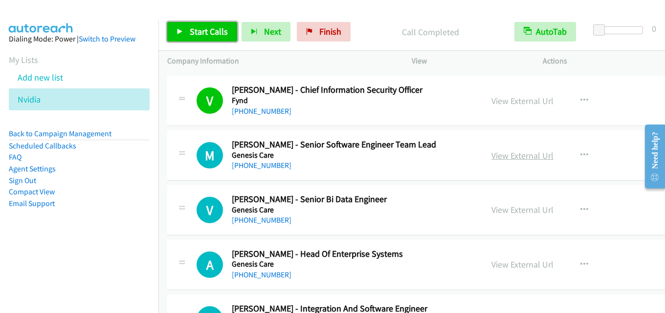
click at [491, 156] on link "View External Url" at bounding box center [522, 155] width 62 height 11
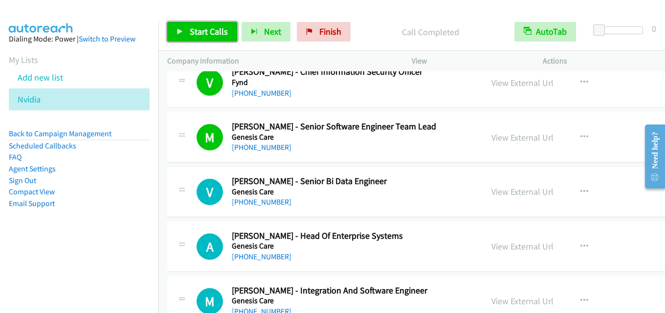
scroll to position [5620, 0]
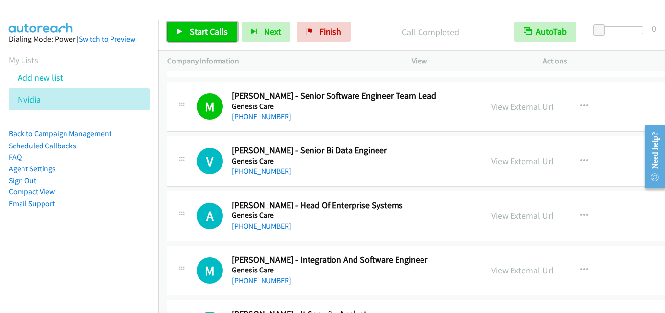
click at [491, 165] on link "View External Url" at bounding box center [522, 160] width 62 height 11
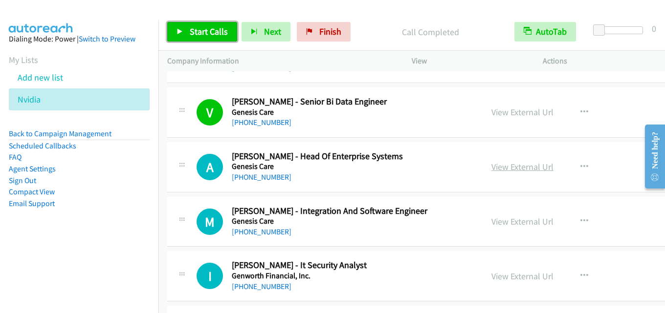
click at [491, 165] on link "View External Url" at bounding box center [522, 166] width 62 height 11
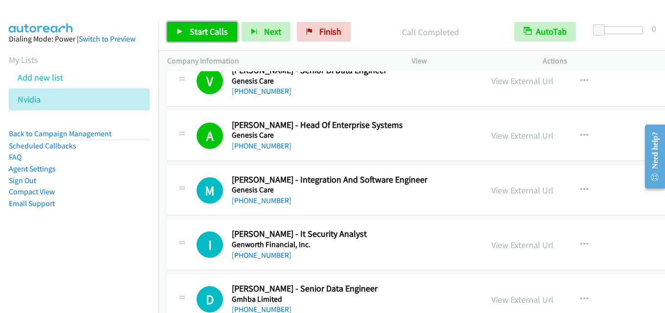
scroll to position [5718, 0]
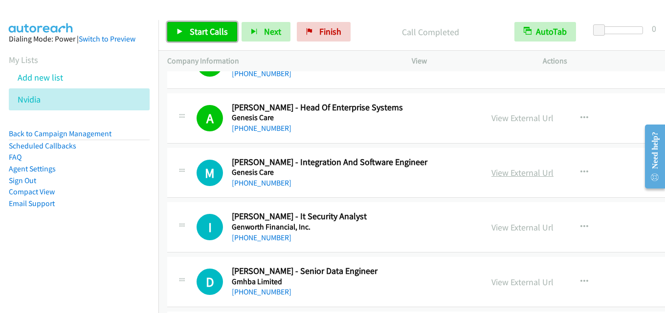
click at [491, 169] on link "View External Url" at bounding box center [522, 172] width 62 height 11
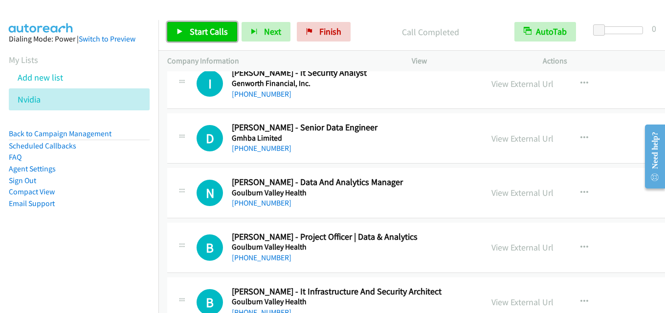
scroll to position [5864, 0]
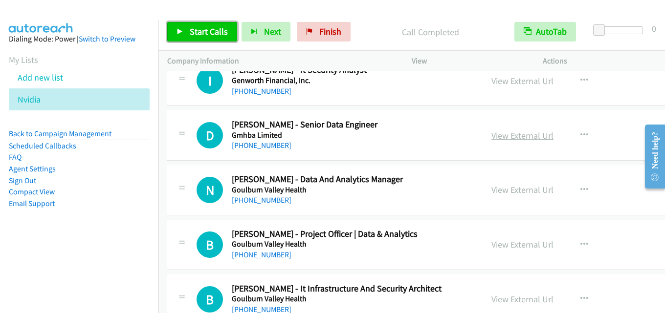
click at [492, 140] on link "View External Url" at bounding box center [522, 135] width 62 height 11
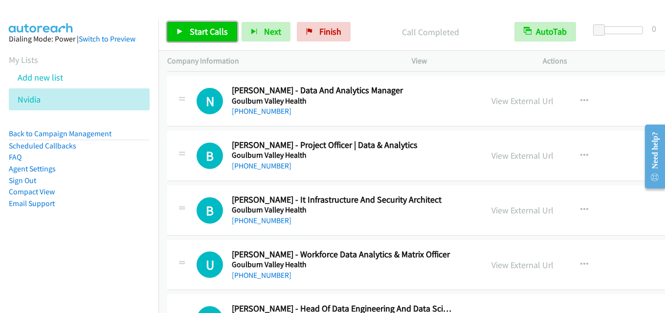
scroll to position [5962, 0]
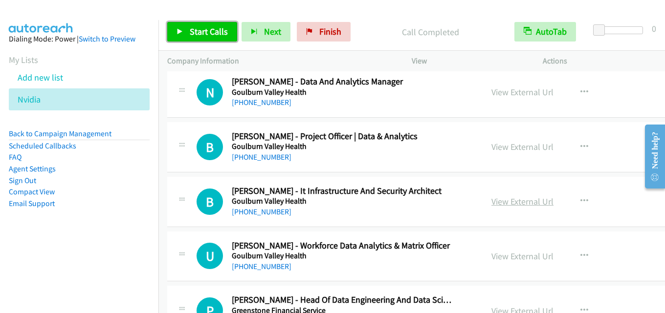
click at [491, 205] on link "View External Url" at bounding box center [522, 201] width 62 height 11
